Goal: Information Seeking & Learning: Learn about a topic

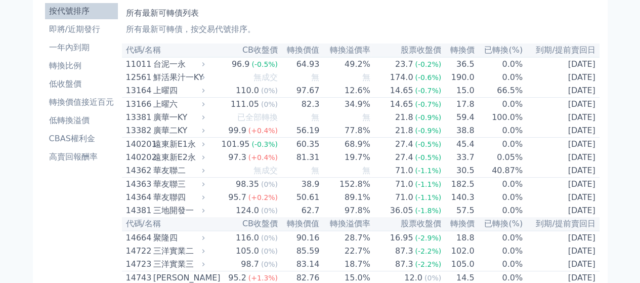
scroll to position [41, 0]
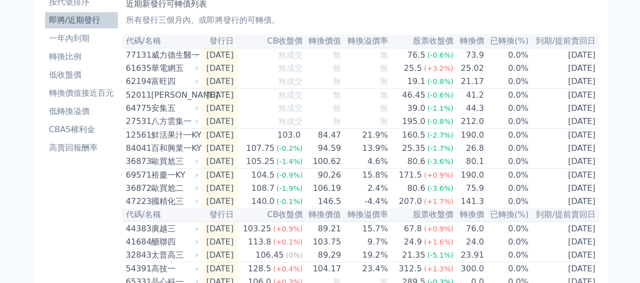
scroll to position [51, 0]
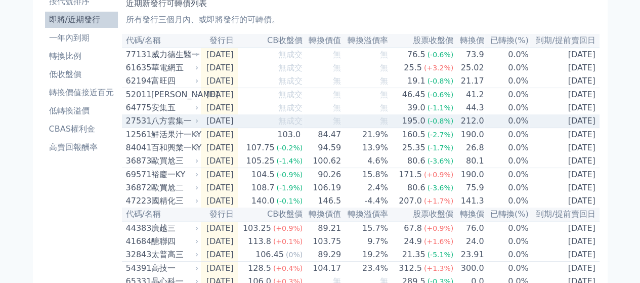
click at [189, 127] on div "八方雲集一" at bounding box center [174, 121] width 46 height 12
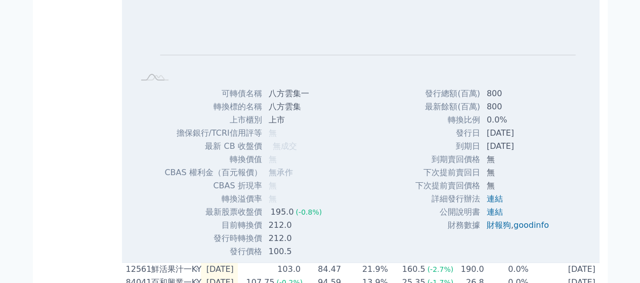
scroll to position [13, 0]
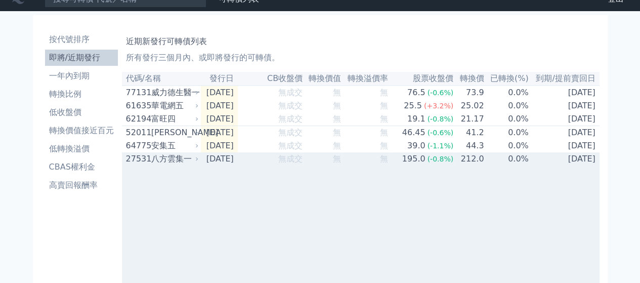
click at [188, 165] on div "八方雲集一" at bounding box center [174, 159] width 46 height 12
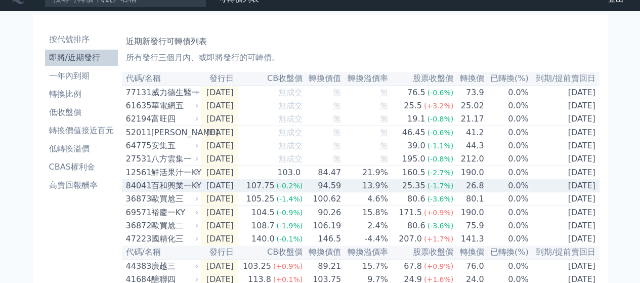
click at [194, 189] on icon at bounding box center [197, 186] width 6 height 6
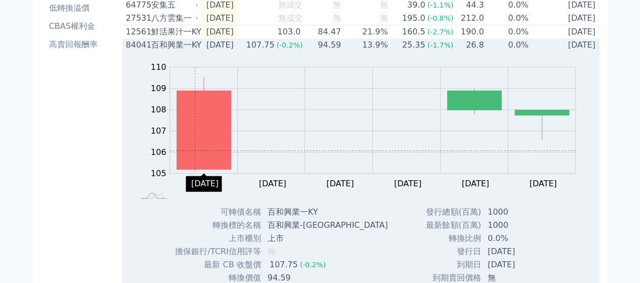
scroll to position [148, 0]
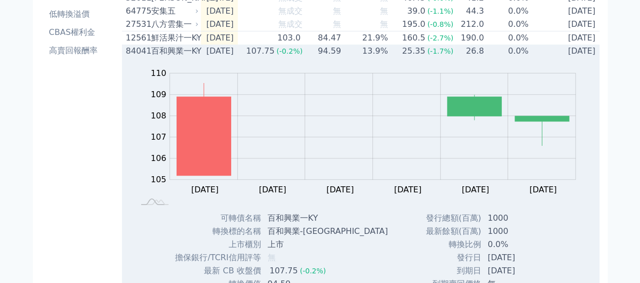
click at [172, 56] on div "百和興業一KY" at bounding box center [174, 51] width 46 height 12
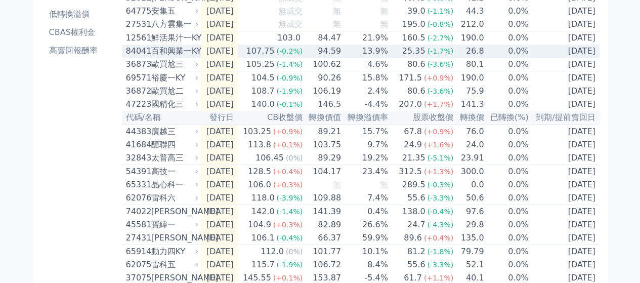
scroll to position [0, 0]
